Goal: Find specific page/section: Find specific page/section

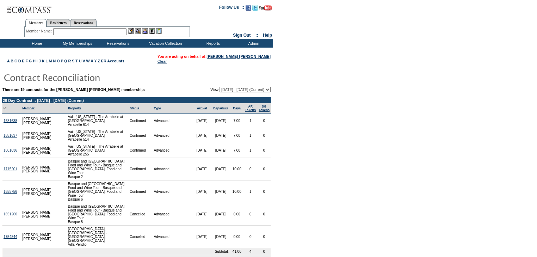
click at [267, 90] on select "10/08/10 - 10/31/11 11/01/11 - 10/31/12 11/01/12 - 10/31/13 11/01/13 - 10/31/14…" at bounding box center [244, 90] width 51 height 6
select select "129446"
click at [219, 87] on select "10/08/10 - 10/31/11 11/01/11 - 10/31/12 11/01/12 - 10/31/13 11/01/13 - 10/31/14…" at bounding box center [244, 90] width 51 height 6
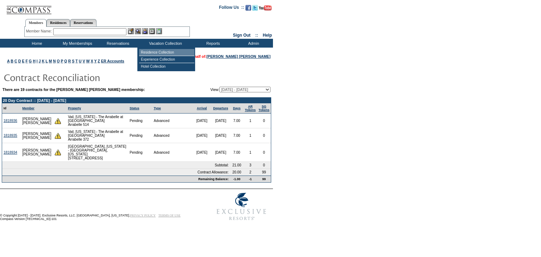
drag, startPoint x: 154, startPoint y: 50, endPoint x: 169, endPoint y: 65, distance: 20.9
click at [154, 50] on td "Residence Collection" at bounding box center [166, 52] width 55 height 7
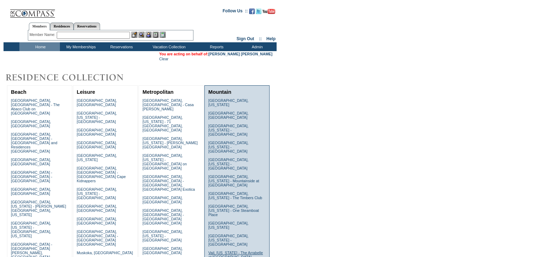
click at [220, 250] on link "Vail, [US_STATE] - The Arrabelle at [GEOGRAPHIC_DATA]" at bounding box center [235, 254] width 55 height 8
